Goal: Check status

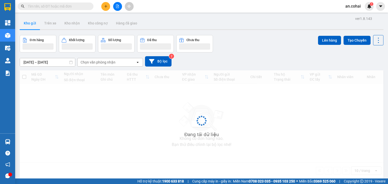
click at [119, 7] on icon "file-add" at bounding box center [118, 7] width 4 height 4
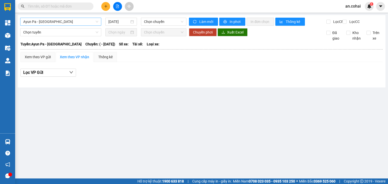
click at [57, 23] on span "Ayun Pa - [GEOGRAPHIC_DATA]" at bounding box center [60, 22] width 75 height 8
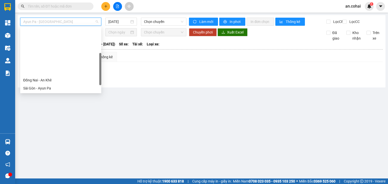
scroll to position [73, 0]
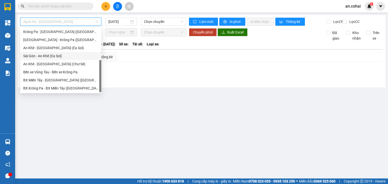
click at [50, 59] on div "Sài Gòn - An Khê (Ea Sol)" at bounding box center [60, 56] width 81 height 8
type input "[DATE]"
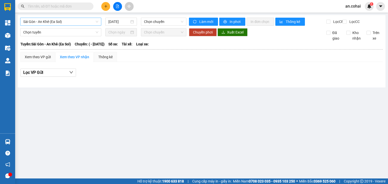
click at [50, 25] on div "[GEOGRAPHIC_DATA] - An Khê (Ea Sol) [DATE] Chọn chuyến" at bounding box center [103, 22] width 166 height 8
click at [60, 23] on span "Sài Gòn - An Khê (Ea Sol)" at bounding box center [60, 22] width 75 height 8
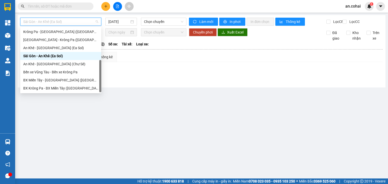
scroll to position [0, 0]
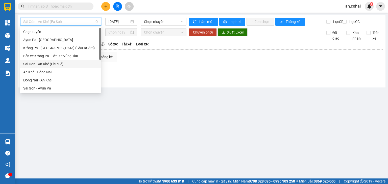
click at [56, 62] on div "Sài Gòn - An Khê (Chư Sê)" at bounding box center [60, 64] width 75 height 6
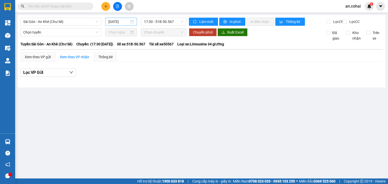
click at [114, 24] on div "[DATE]" at bounding box center [120, 22] width 31 height 8
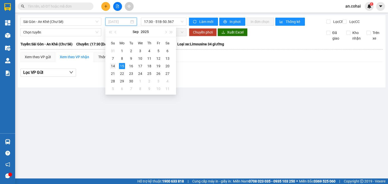
click at [113, 65] on div "14" at bounding box center [113, 66] width 6 height 6
type input "[DATE]"
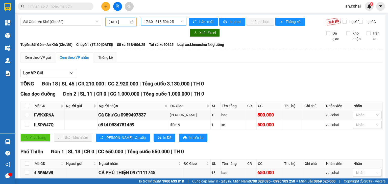
click at [141, 22] on div "17:30 - 51B-506.25" at bounding box center [164, 22] width 46 height 8
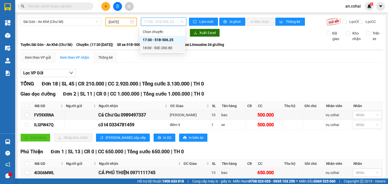
click at [161, 50] on div "18:00 - 50E-200.80" at bounding box center [162, 48] width 39 height 6
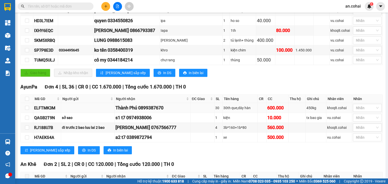
scroll to position [151, 0]
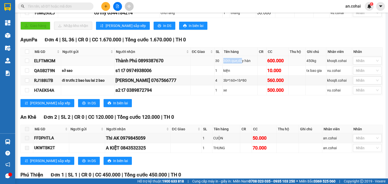
drag, startPoint x: 215, startPoint y: 65, endPoint x: 236, endPoint y: 59, distance: 21.8
click at [236, 59] on tr "ELFTMK3M [GEOGRAPHIC_DATA] 0899387670 30 30th que,dây hàn 600.000 450kg khoq8.c…" at bounding box center [202, 61] width 362 height 10
click at [236, 59] on td "30th que,dây hàn" at bounding box center [239, 61] width 35 height 10
drag, startPoint x: 242, startPoint y: 62, endPoint x: 222, endPoint y: 63, distance: 20.2
click at [223, 63] on div "30th que,dây hàn" at bounding box center [239, 61] width 33 height 6
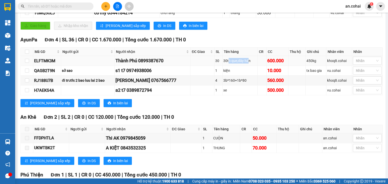
click at [223, 63] on div "30th que,dây hàn" at bounding box center [239, 61] width 33 height 6
click at [224, 62] on div "30th que,dây hàn" at bounding box center [239, 61] width 33 height 6
